Goal: Find specific page/section: Find specific page/section

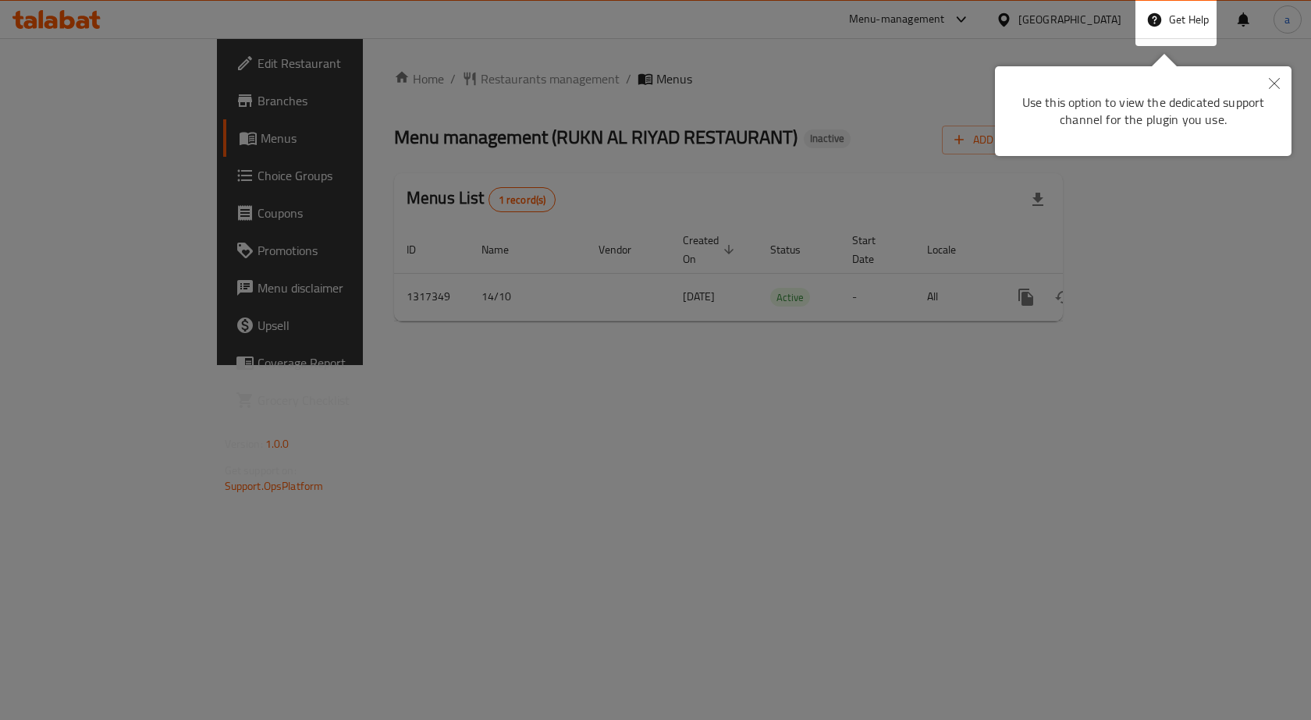
click at [1267, 75] on button "Close" at bounding box center [1274, 84] width 34 height 36
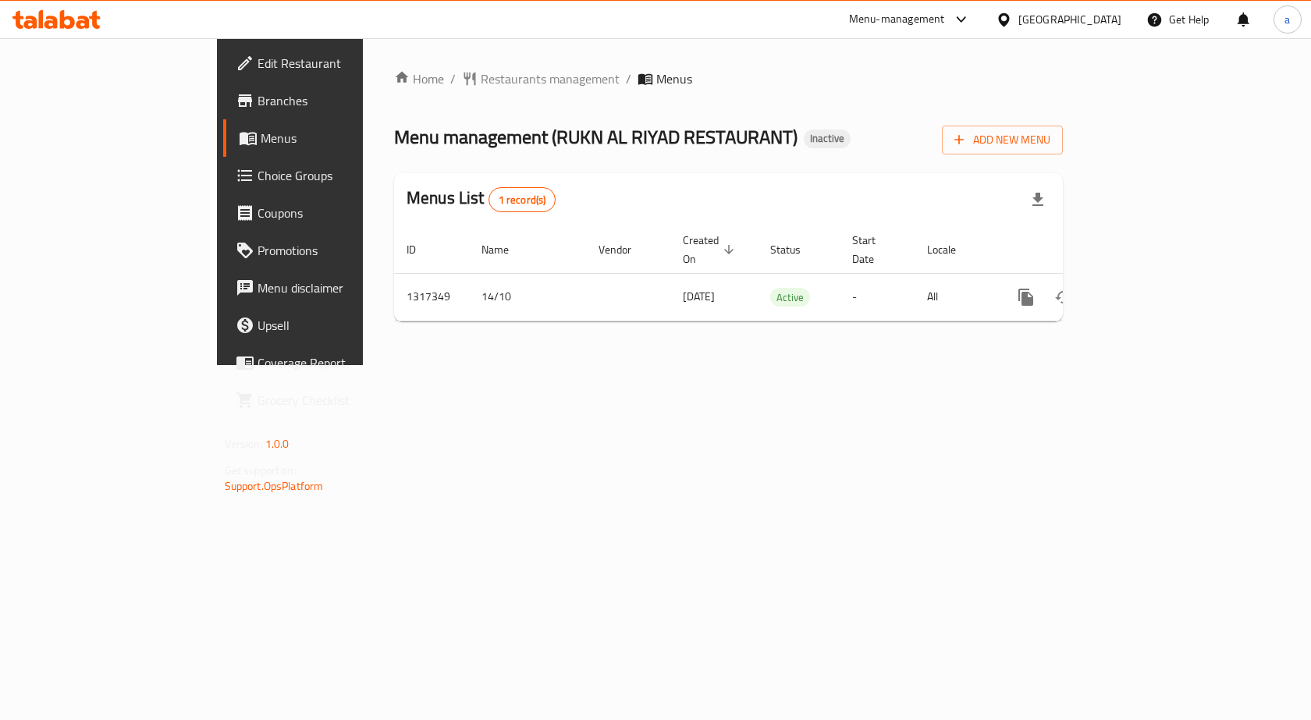
click at [1035, 17] on div "[GEOGRAPHIC_DATA]" at bounding box center [1069, 19] width 103 height 17
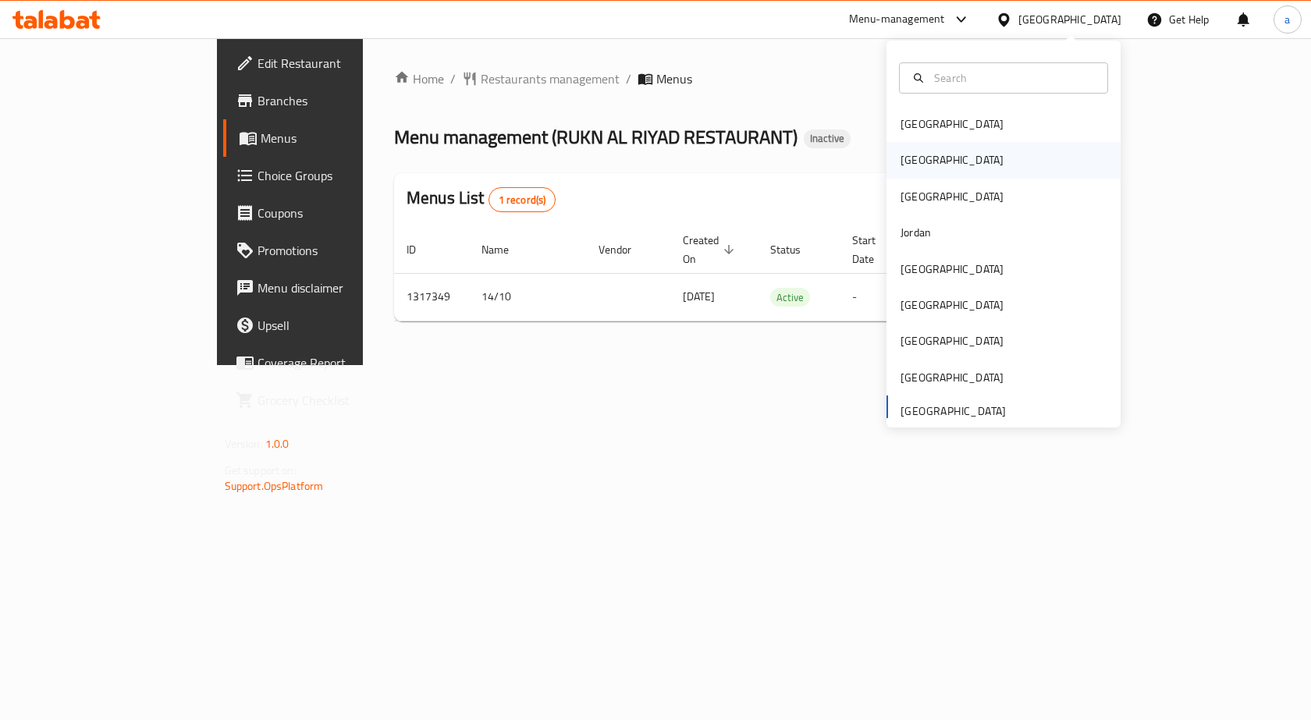
click at [957, 155] on div "[GEOGRAPHIC_DATA]" at bounding box center [1004, 160] width 234 height 36
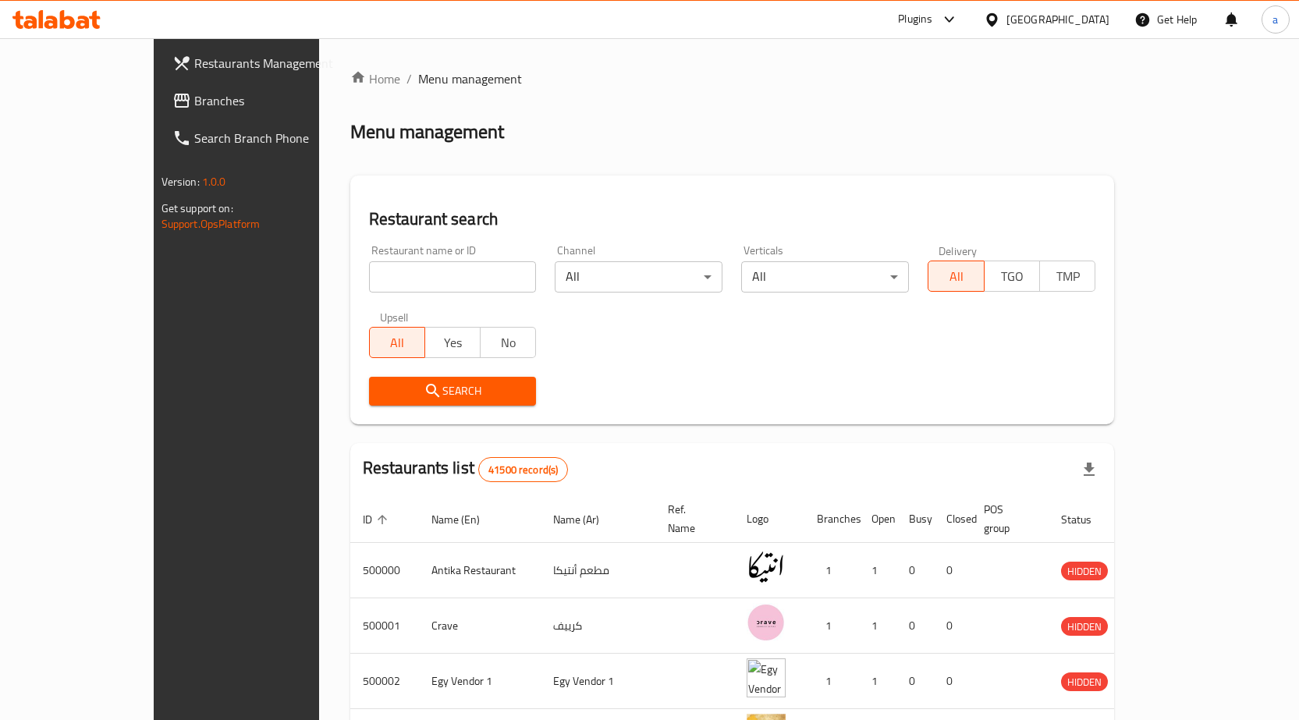
click at [194, 99] on span "Branches" at bounding box center [276, 100] width 164 height 19
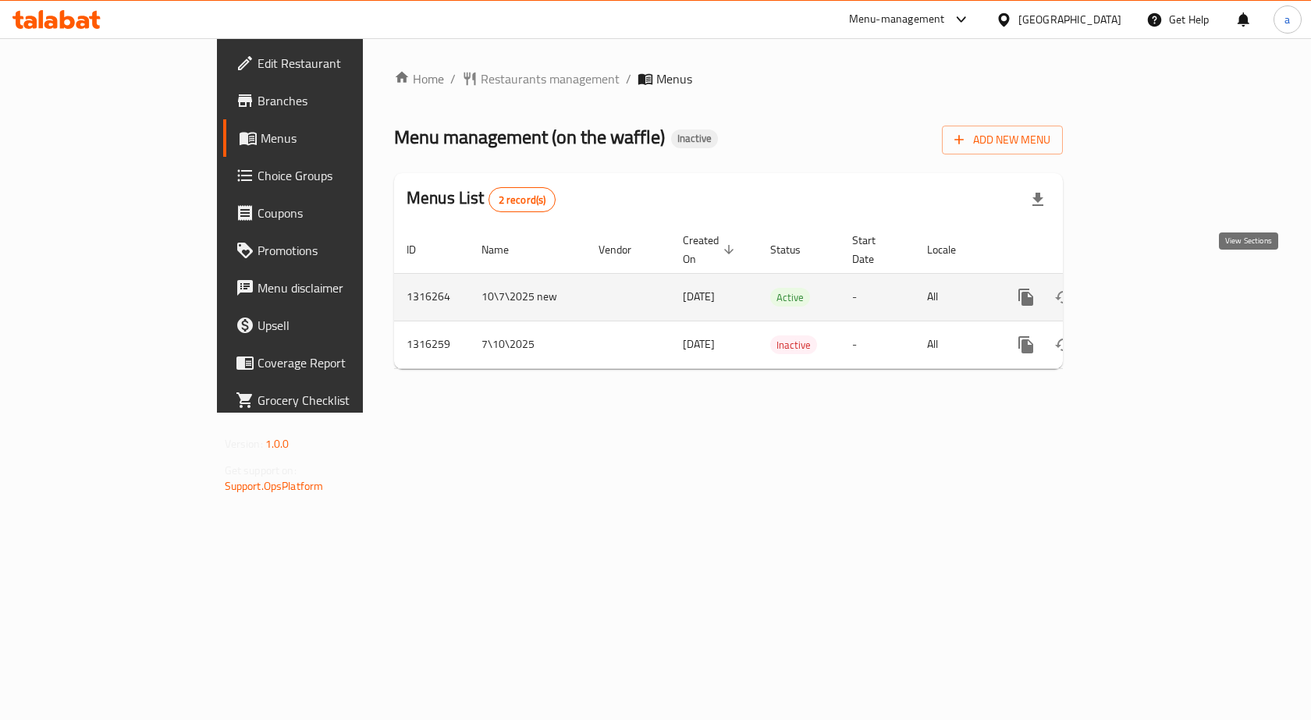
click at [1146, 290] on icon "enhanced table" at bounding box center [1139, 297] width 14 height 14
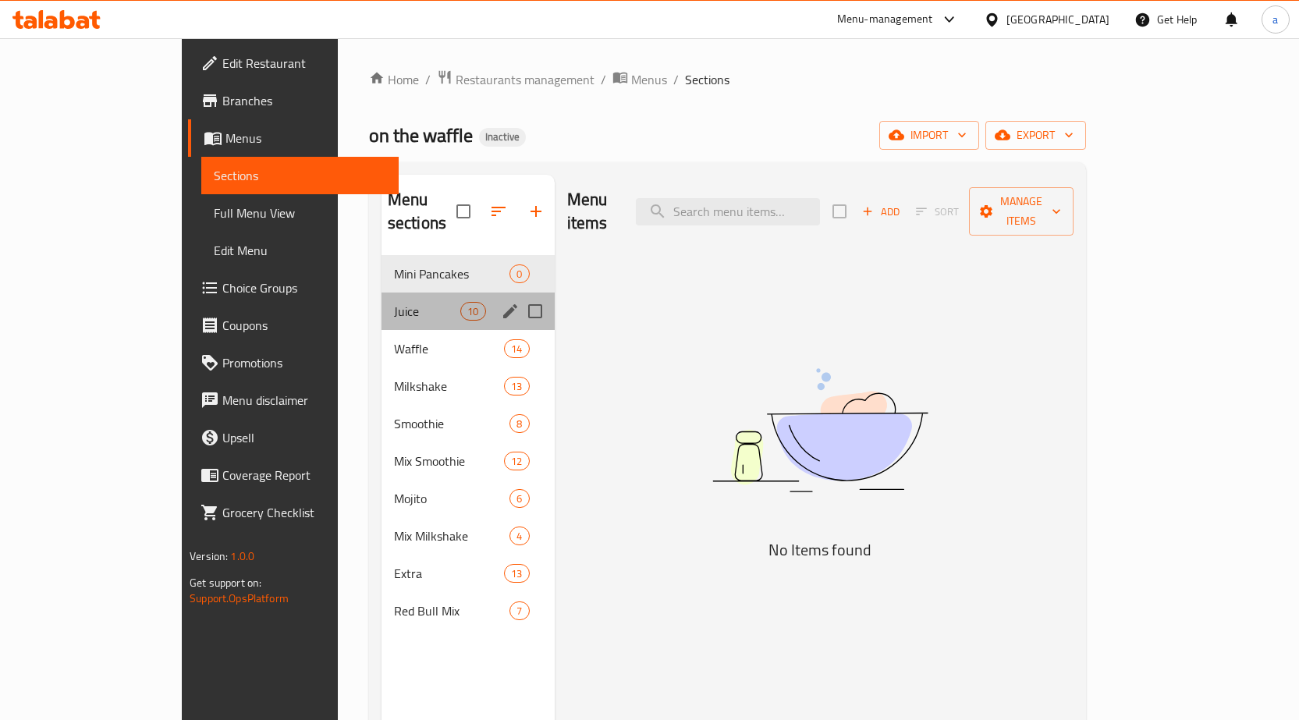
click at [407, 305] on div "Juice 10" at bounding box center [468, 311] width 173 height 37
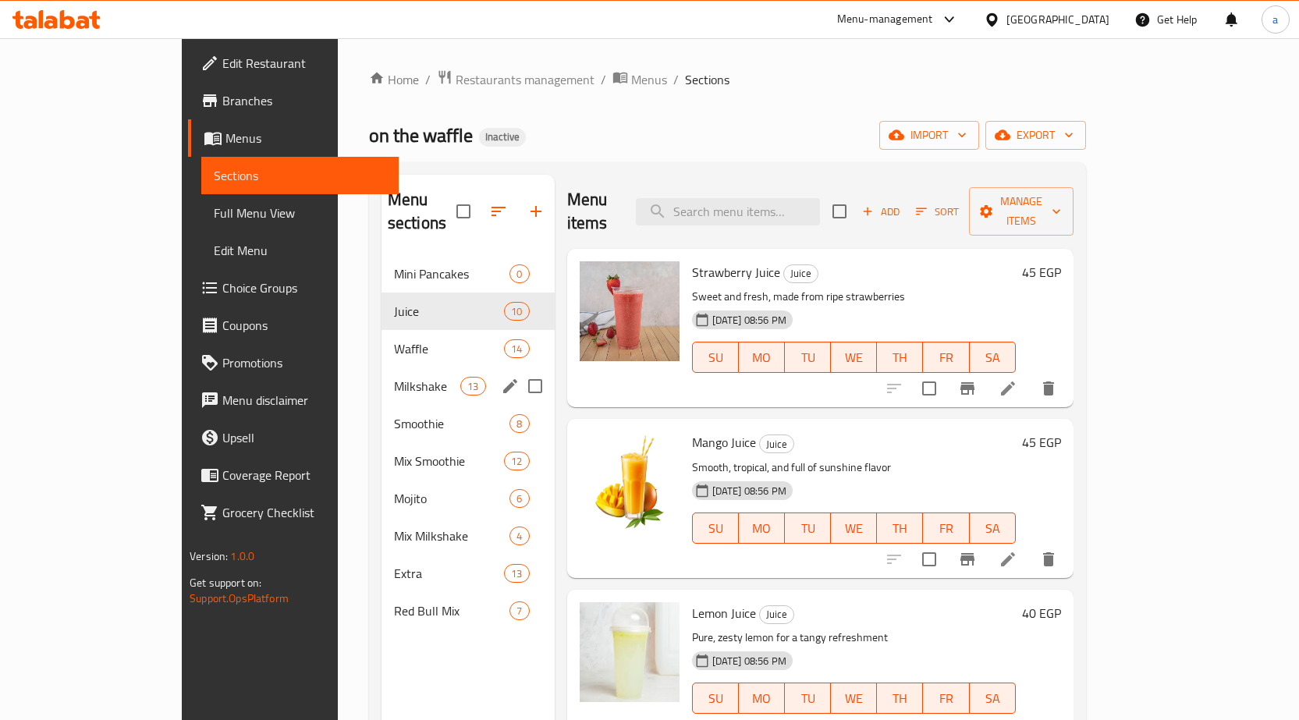
click at [384, 368] on div "Milkshake 13" at bounding box center [468, 386] width 173 height 37
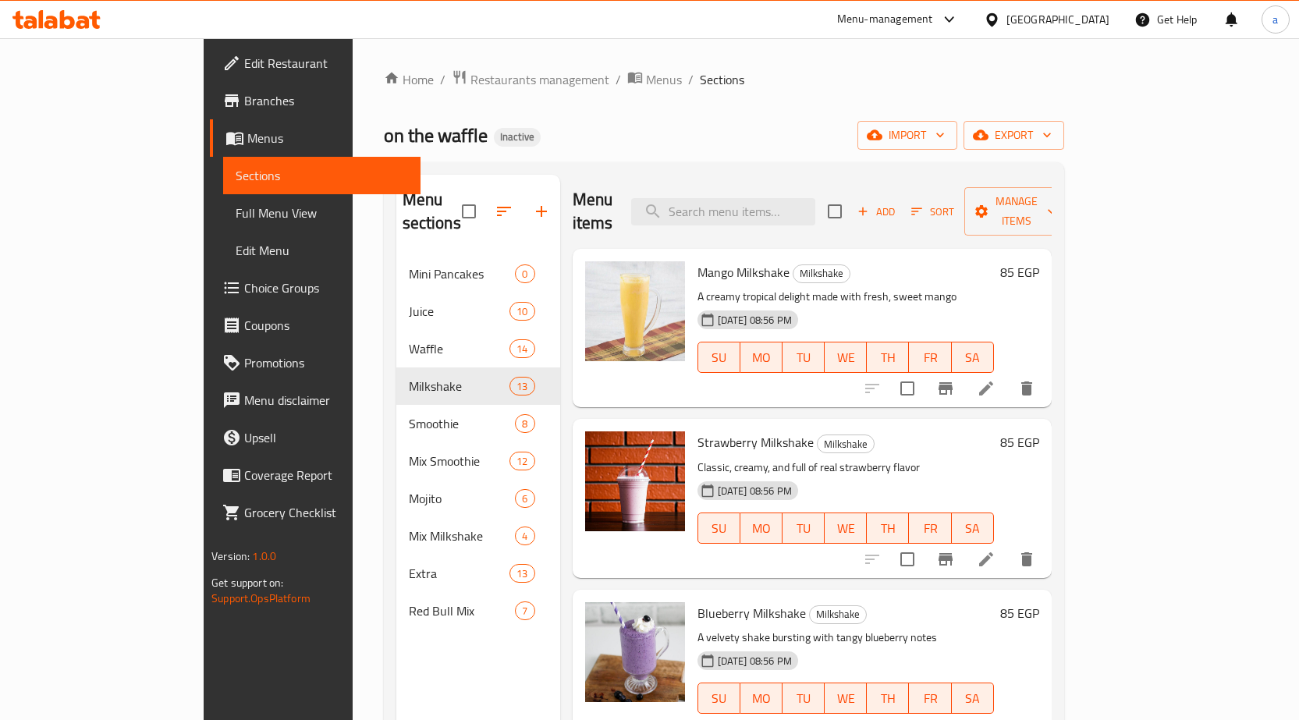
click at [244, 96] on span "Branches" at bounding box center [326, 100] width 164 height 19
